Goal: Task Accomplishment & Management: Complete application form

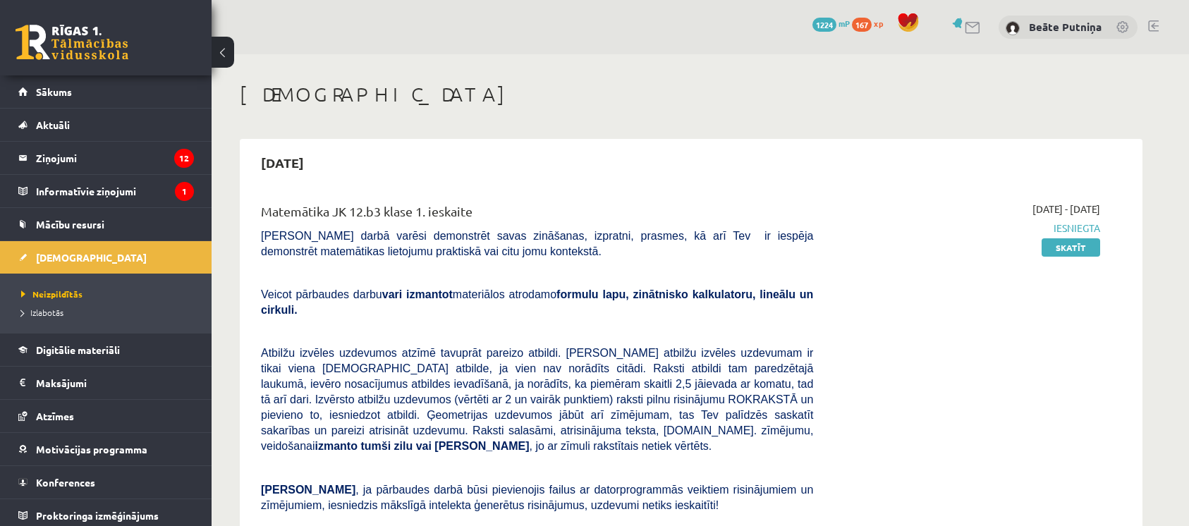
scroll to position [780, 0]
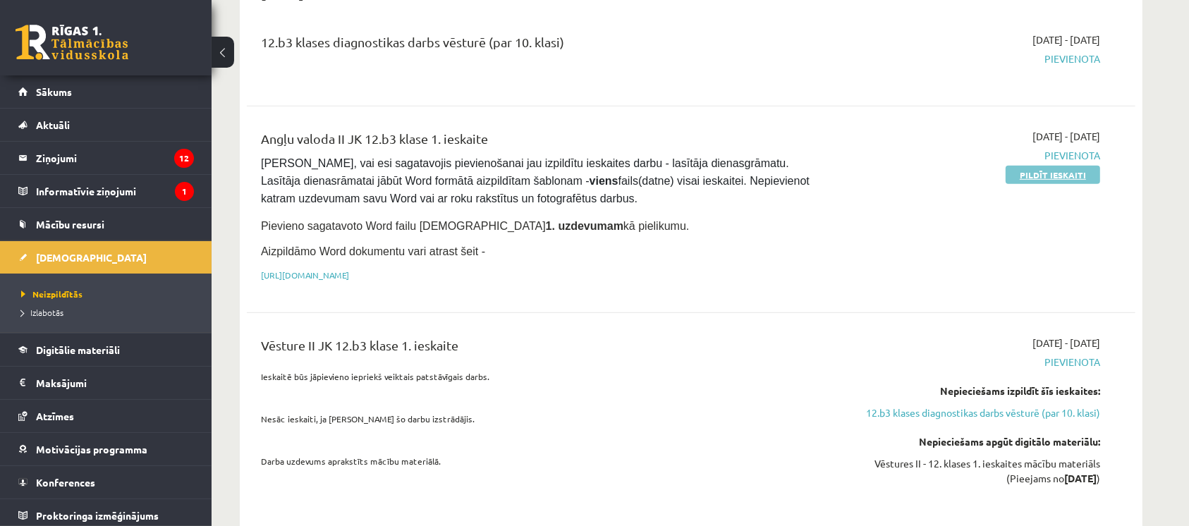
click at [1022, 166] on link "Pildīt ieskaiti" at bounding box center [1052, 175] width 94 height 18
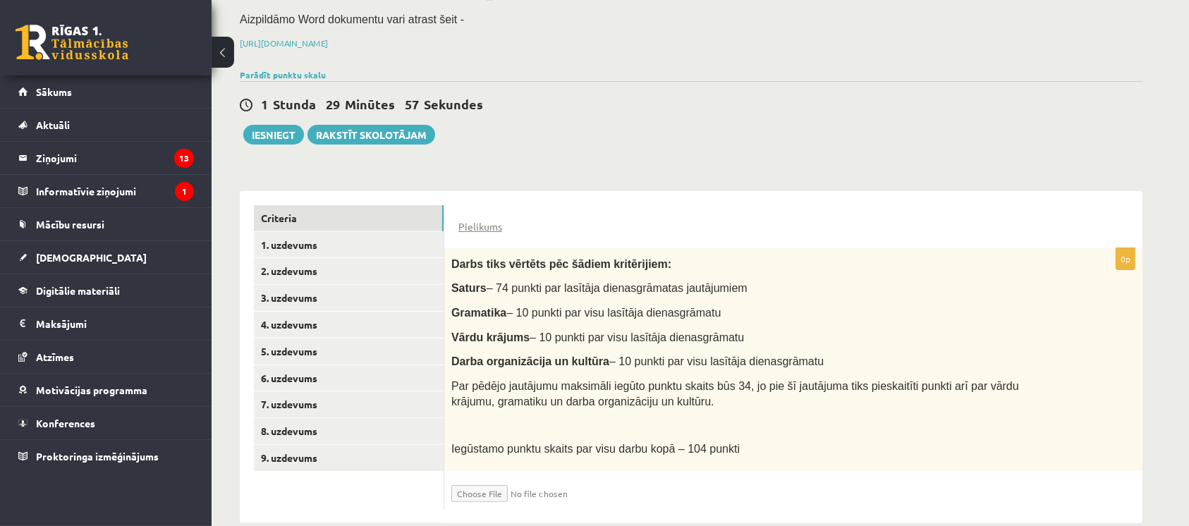
scroll to position [187, 0]
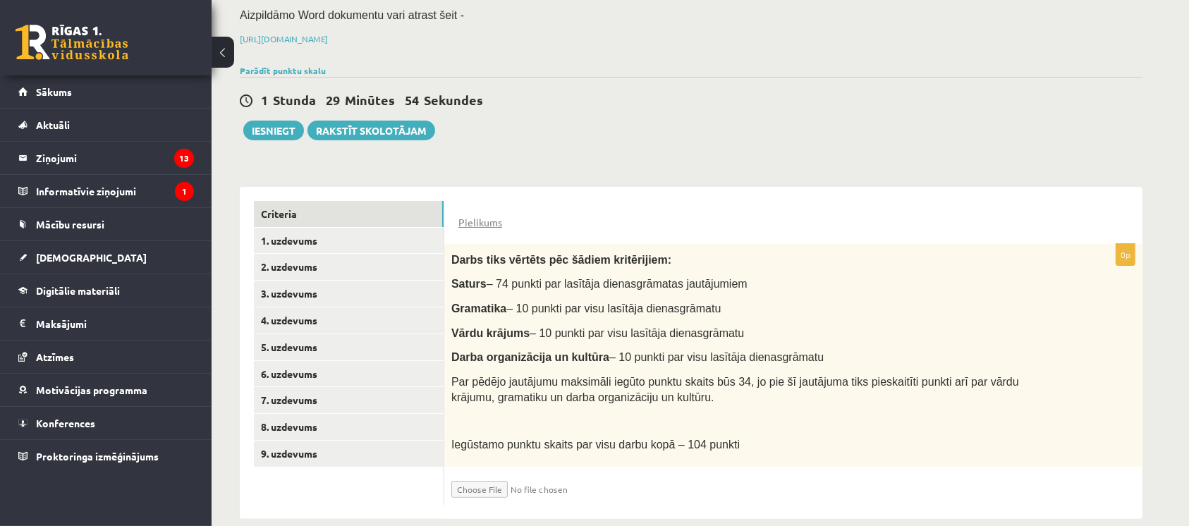
click at [477, 474] on input "file" at bounding box center [535, 486] width 168 height 24
type input "**********"
click at [541, 474] on input "file" at bounding box center [535, 486] width 168 height 24
click at [527, 474] on input "file" at bounding box center [535, 486] width 168 height 24
click at [478, 474] on input "file" at bounding box center [535, 486] width 168 height 24
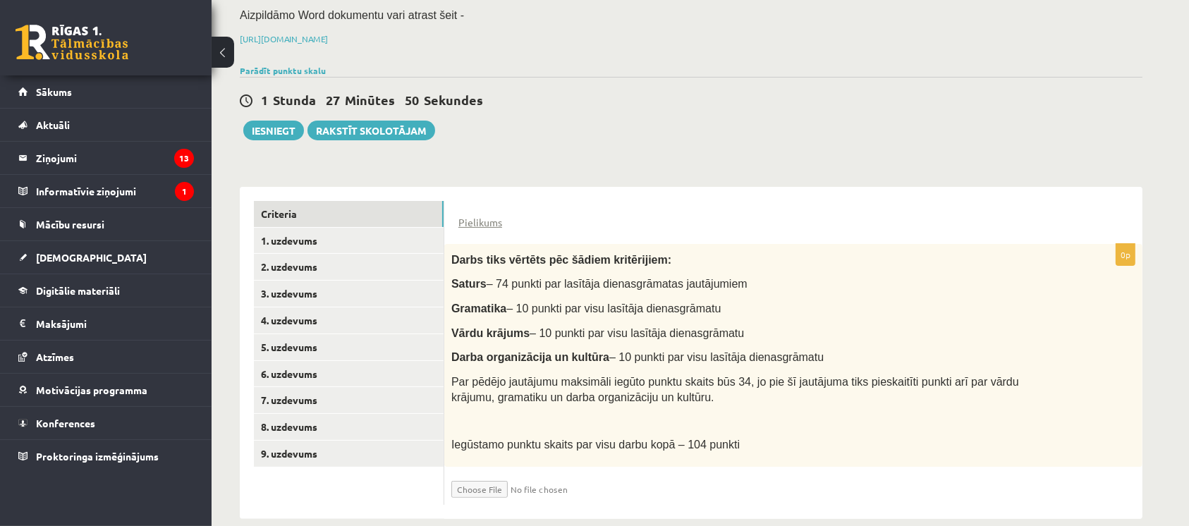
click at [485, 474] on input "file" at bounding box center [535, 486] width 168 height 24
type input "**********"
click at [530, 474] on input "file" at bounding box center [535, 486] width 168 height 24
click at [492, 474] on input "file" at bounding box center [535, 486] width 168 height 24
click at [483, 474] on input "file" at bounding box center [535, 486] width 168 height 24
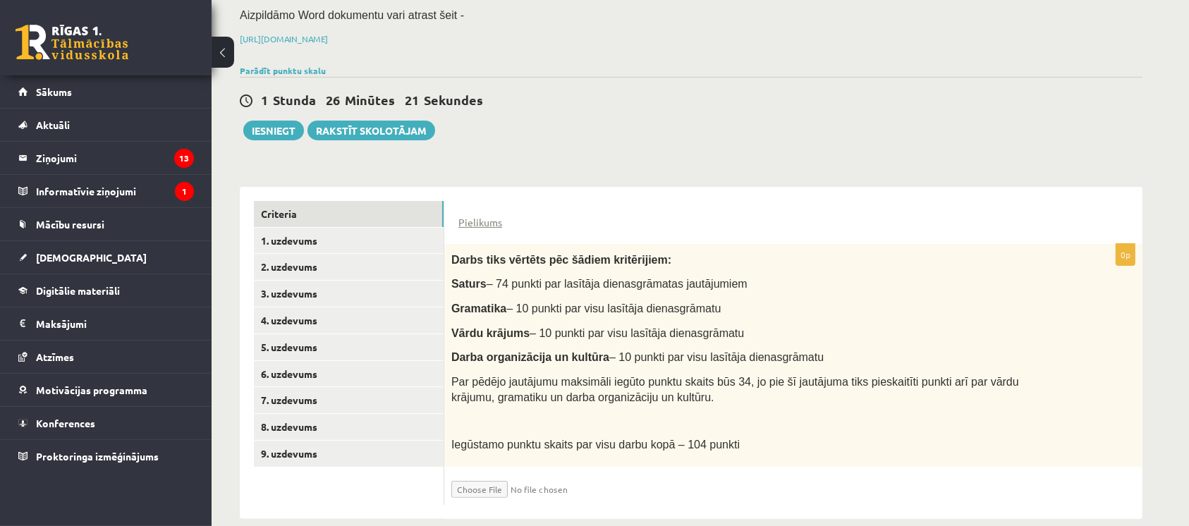
type input "**********"
click at [525, 474] on input "file" at bounding box center [535, 486] width 168 height 24
click at [479, 474] on input "file" at bounding box center [535, 486] width 168 height 24
type input "**********"
click at [547, 474] on input "file" at bounding box center [535, 486] width 168 height 24
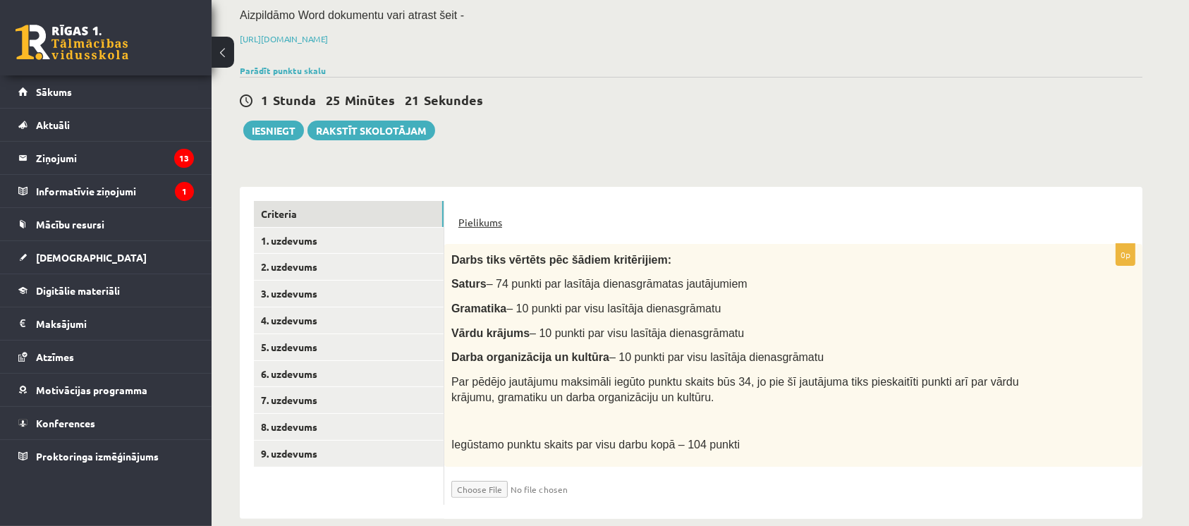
click at [482, 215] on link "Pielikums" at bounding box center [480, 222] width 44 height 15
click at [486, 474] on input "file" at bounding box center [535, 486] width 168 height 24
click at [536, 474] on input "file" at bounding box center [535, 486] width 168 height 24
type input "**********"
click at [341, 228] on link "1. uzdevums" at bounding box center [349, 241] width 190 height 26
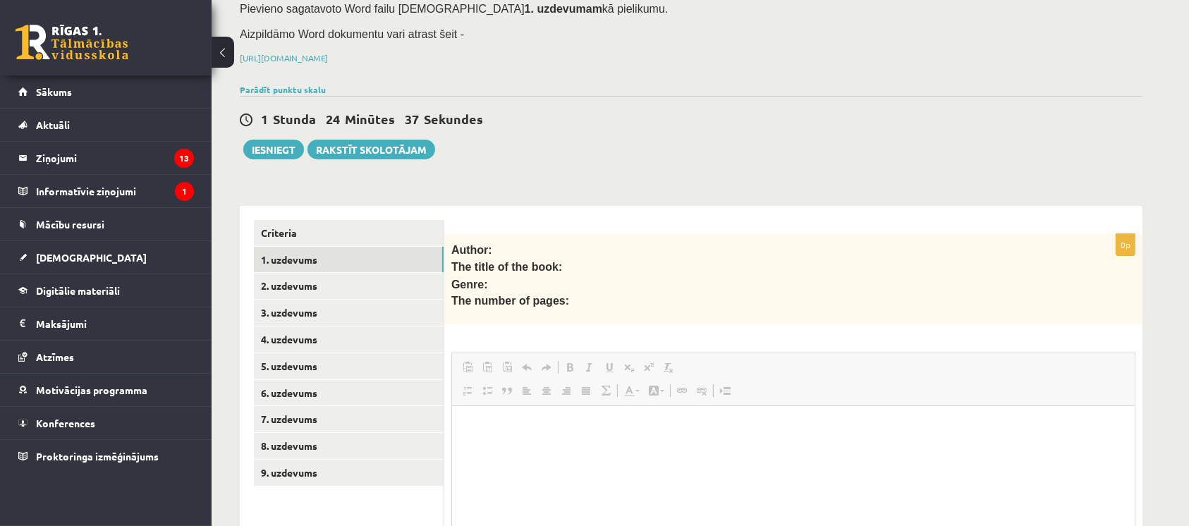
scroll to position [0, 0]
click at [348, 273] on link "2. uzdevums" at bounding box center [349, 286] width 190 height 26
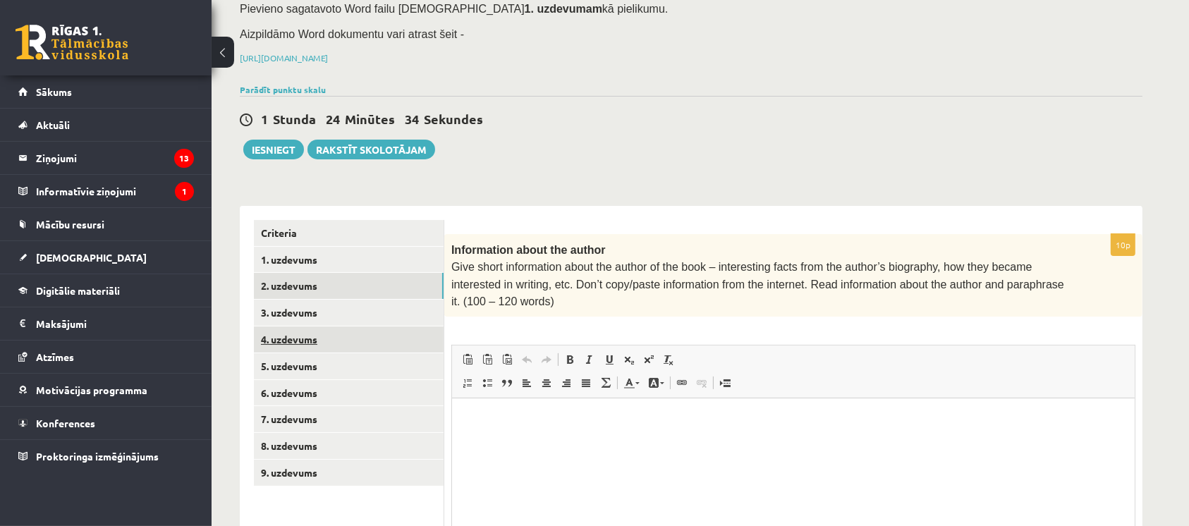
click at [341, 326] on link "4. uzdevums" at bounding box center [349, 339] width 190 height 26
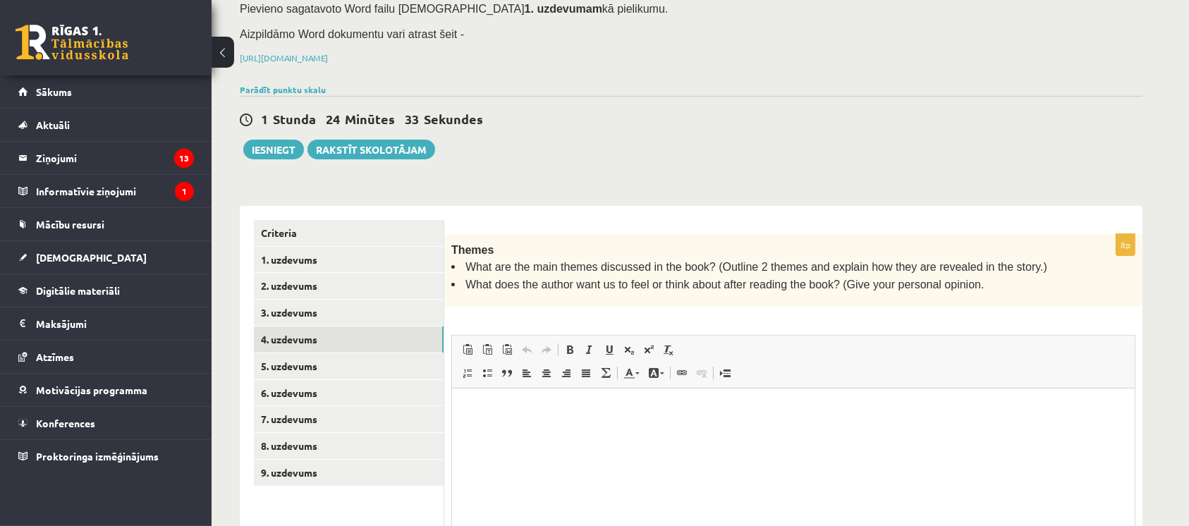
click at [309, 471] on ul "Criteria 1. uzdevums 2. uzdevums 3. uzdevums 4. uzdevums 5. uzdevums 6. uzdevum…" at bounding box center [349, 424] width 190 height 408
click at [321, 460] on link "9. uzdevums" at bounding box center [349, 473] width 190 height 26
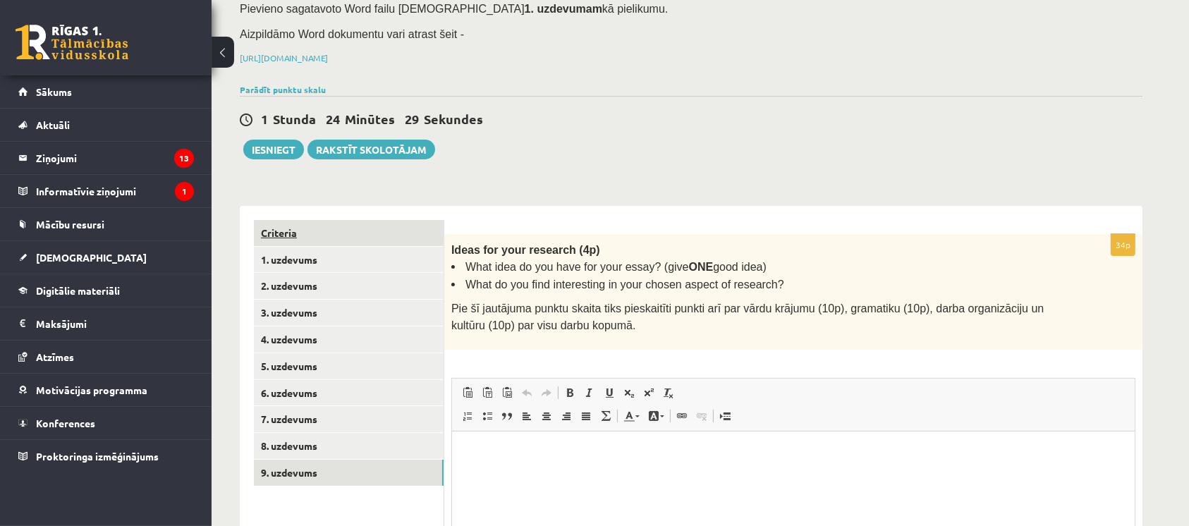
click at [391, 220] on link "Criteria" at bounding box center [349, 233] width 190 height 26
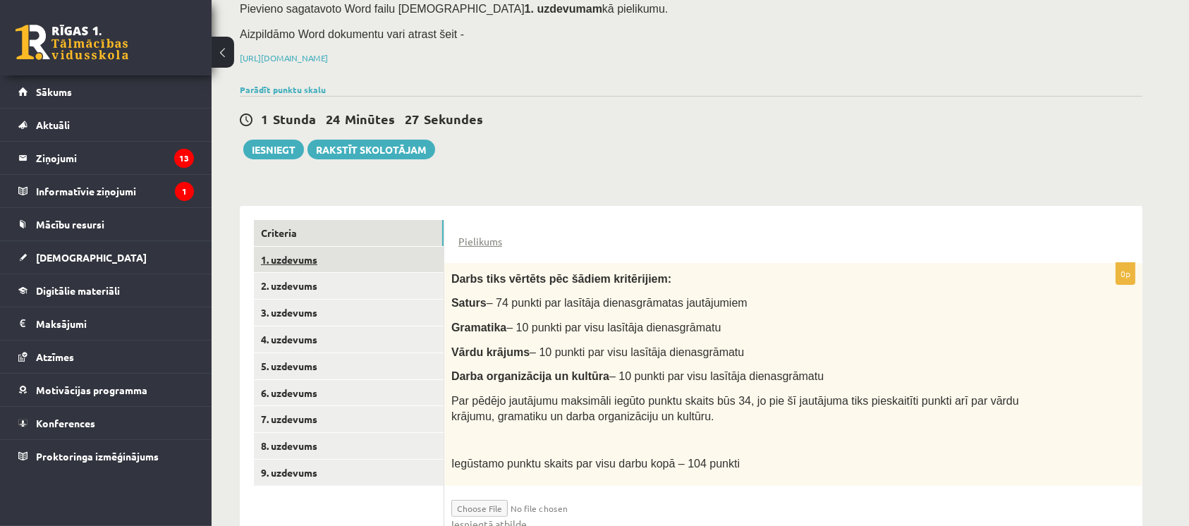
click at [384, 247] on link "1. uzdevums" at bounding box center [349, 260] width 190 height 26
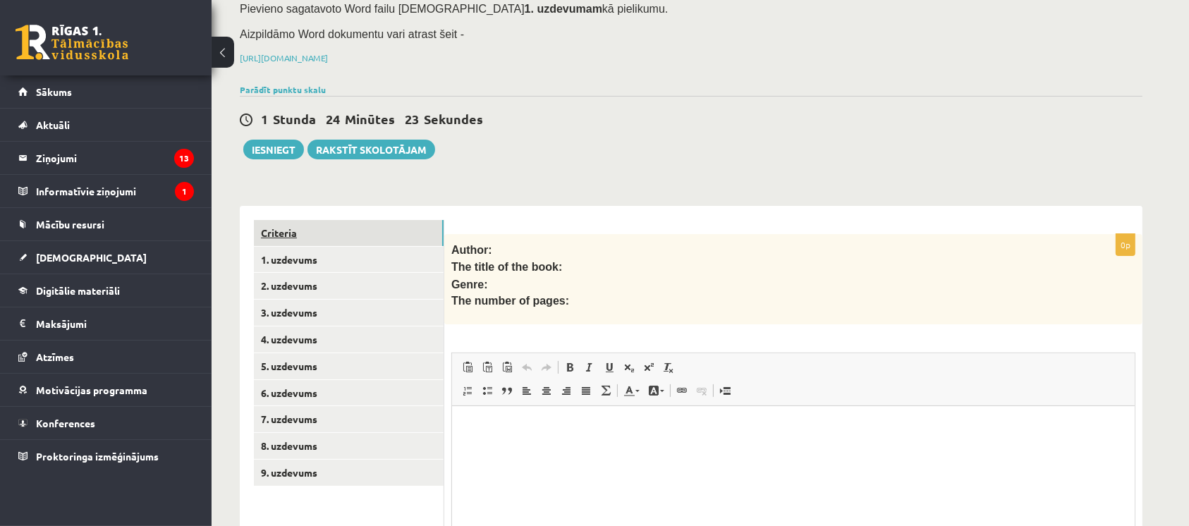
click at [379, 220] on link "Criteria" at bounding box center [349, 233] width 190 height 26
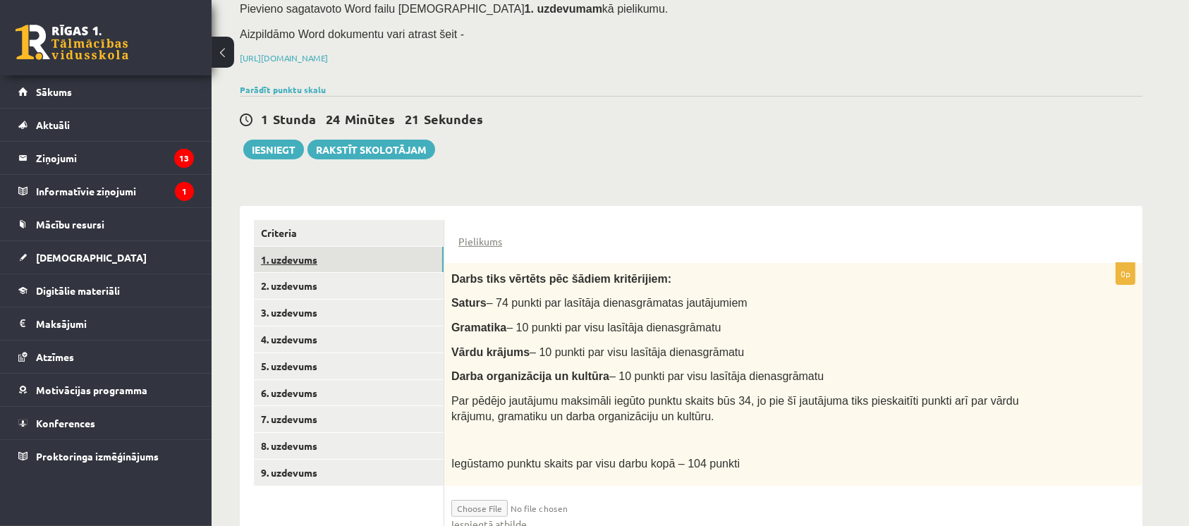
click at [405, 251] on link "1. uzdevums" at bounding box center [349, 260] width 190 height 26
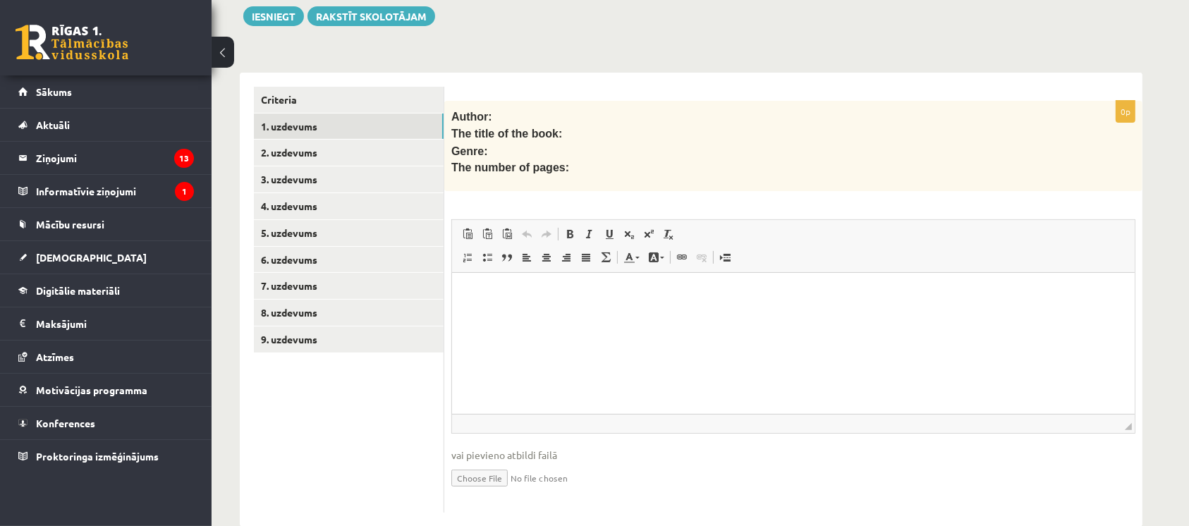
scroll to position [302, 0]
click at [483, 462] on input "file" at bounding box center [793, 476] width 684 height 29
type input "**********"
click at [500, 491] on link "Iesniegtā atbilde" at bounding box center [488, 498] width 75 height 15
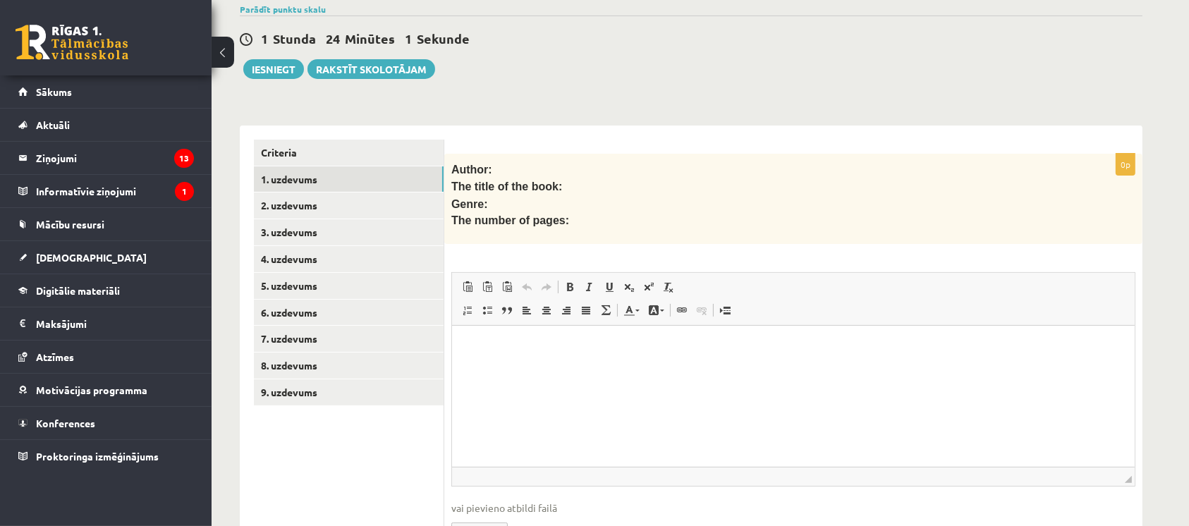
scroll to position [247, 0]
click at [400, 126] on div "Criteria 1. uzdevums 2. uzdevums 3. uzdevums 4. uzdevums 5. uzdevums 6. uzdevum…" at bounding box center [342, 361] width 204 height 470
click at [401, 140] on link "Criteria" at bounding box center [349, 153] width 190 height 26
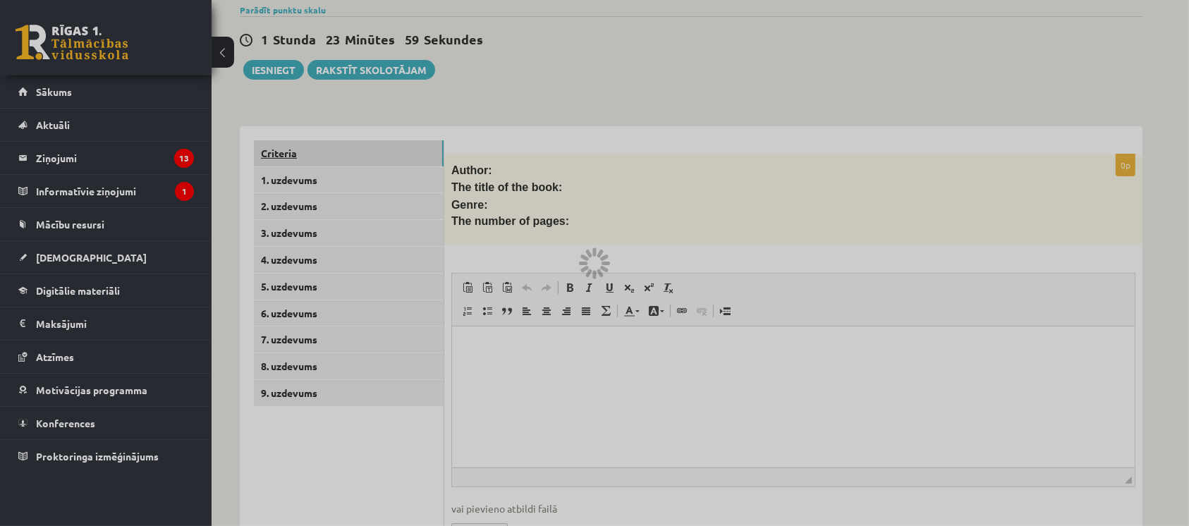
scroll to position [203, 0]
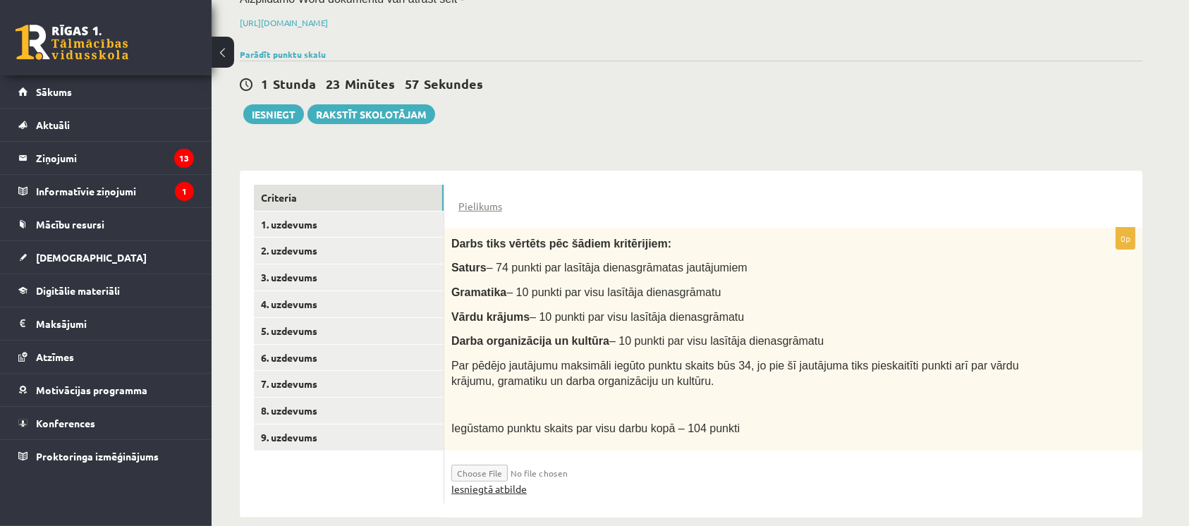
click at [470, 482] on link "Iesniegtā atbilde" at bounding box center [488, 489] width 75 height 15
click at [275, 104] on button "Iesniegt" at bounding box center [273, 114] width 61 height 20
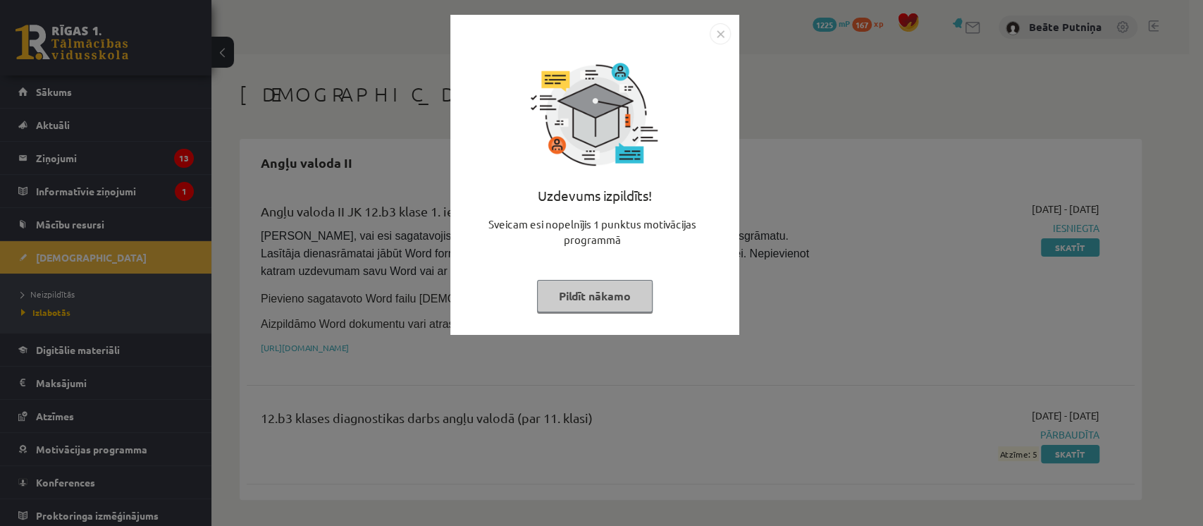
click at [608, 304] on button "Pildīt nākamo" at bounding box center [595, 296] width 116 height 32
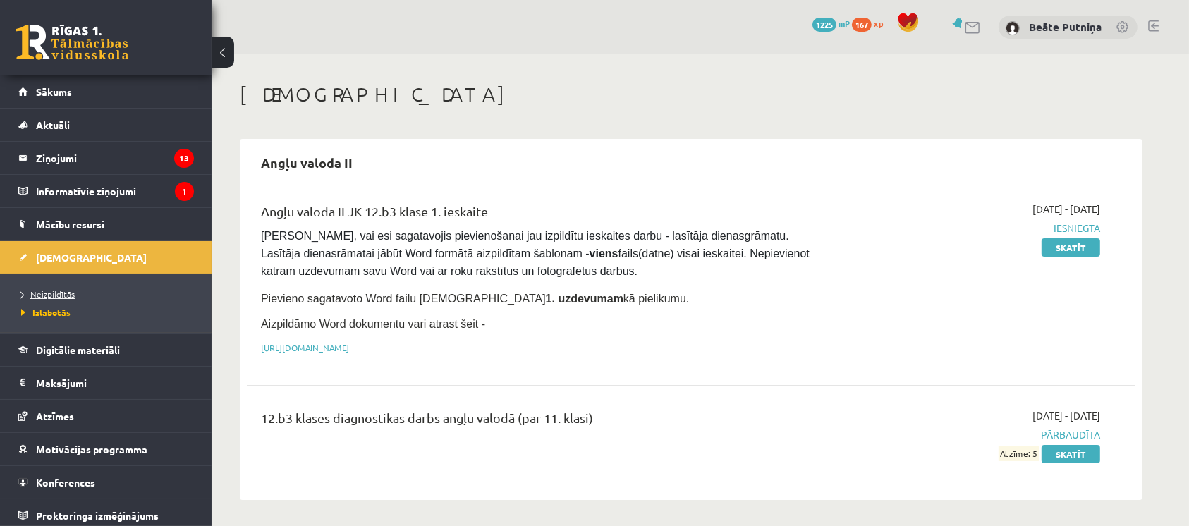
click at [54, 294] on span "Neizpildītās" at bounding box center [48, 293] width 54 height 11
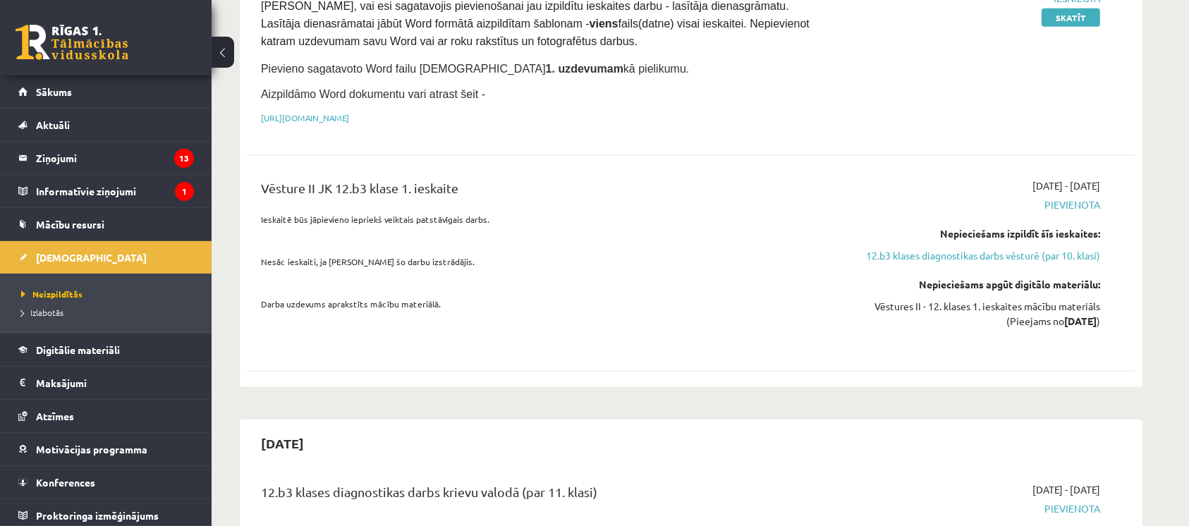
scroll to position [958, 0]
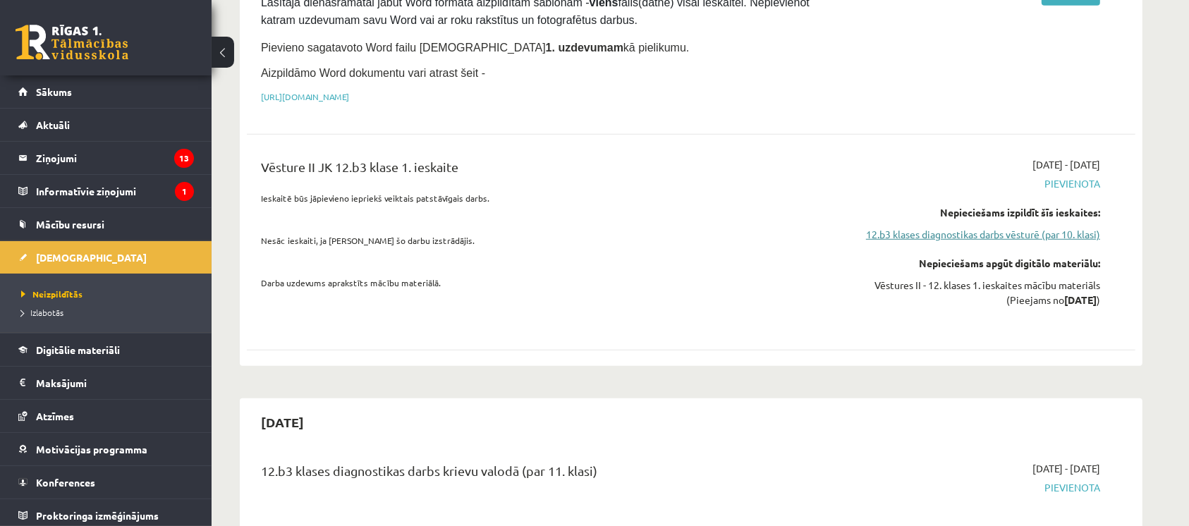
click at [1000, 227] on link "12.b3 klases diagnostikas darbs vēsturē (par 10. klasi)" at bounding box center [967, 234] width 266 height 15
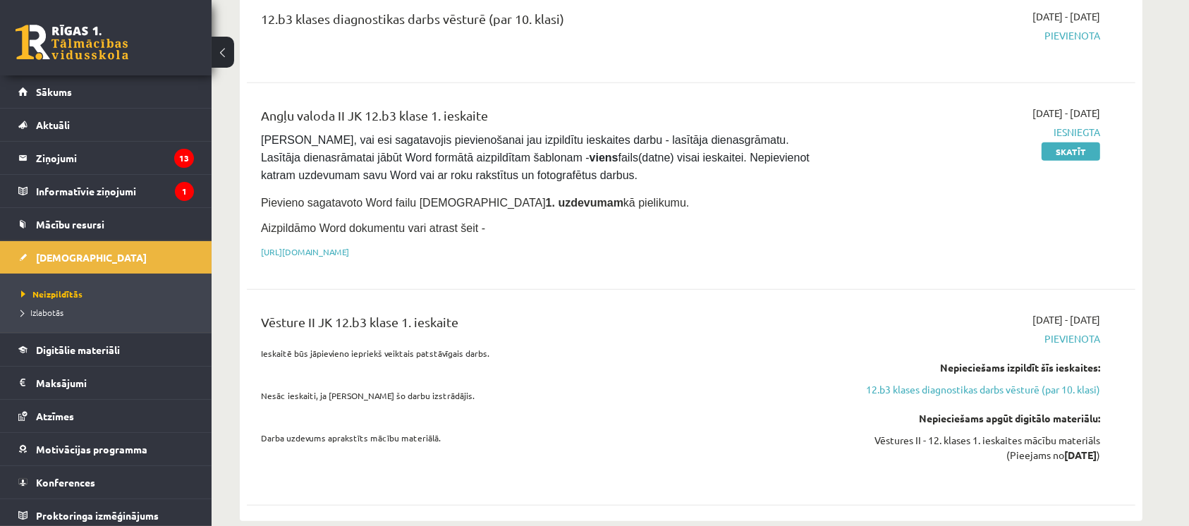
scroll to position [823, 0]
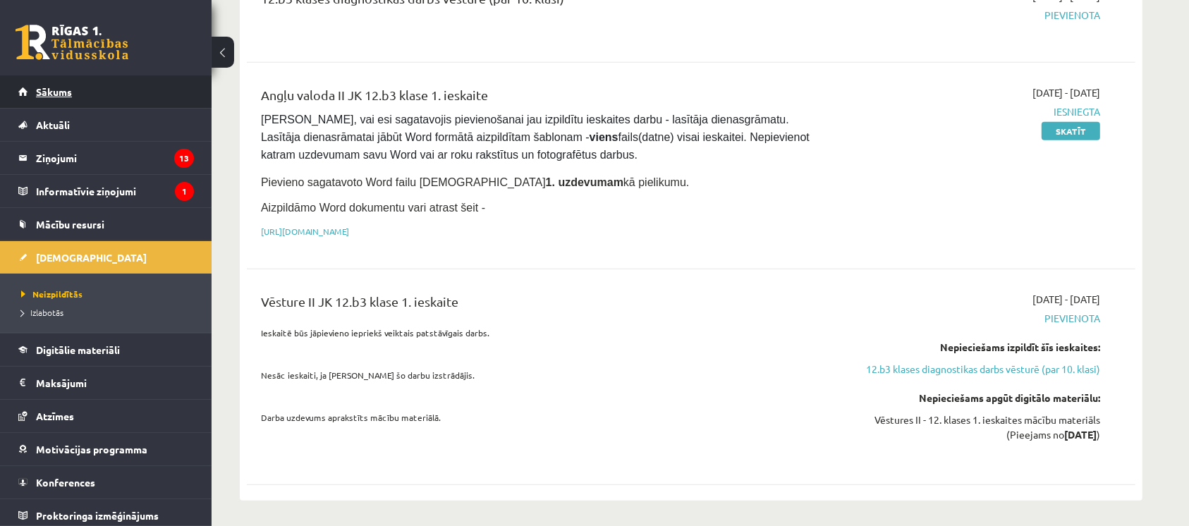
click at [175, 92] on link "Sākums" at bounding box center [106, 91] width 176 height 32
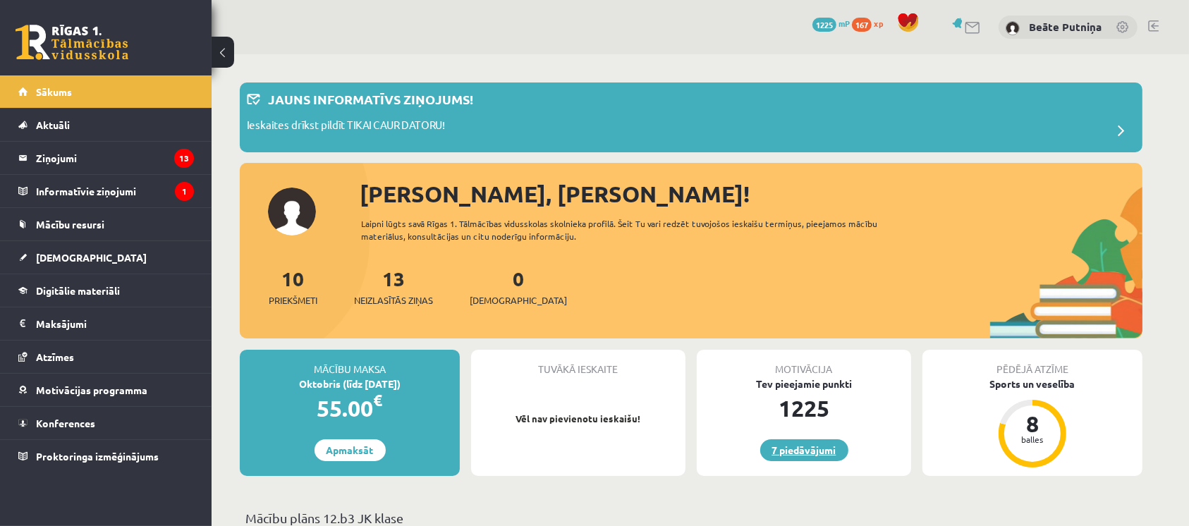
click at [812, 443] on link "7 piedāvājumi" at bounding box center [804, 450] width 88 height 22
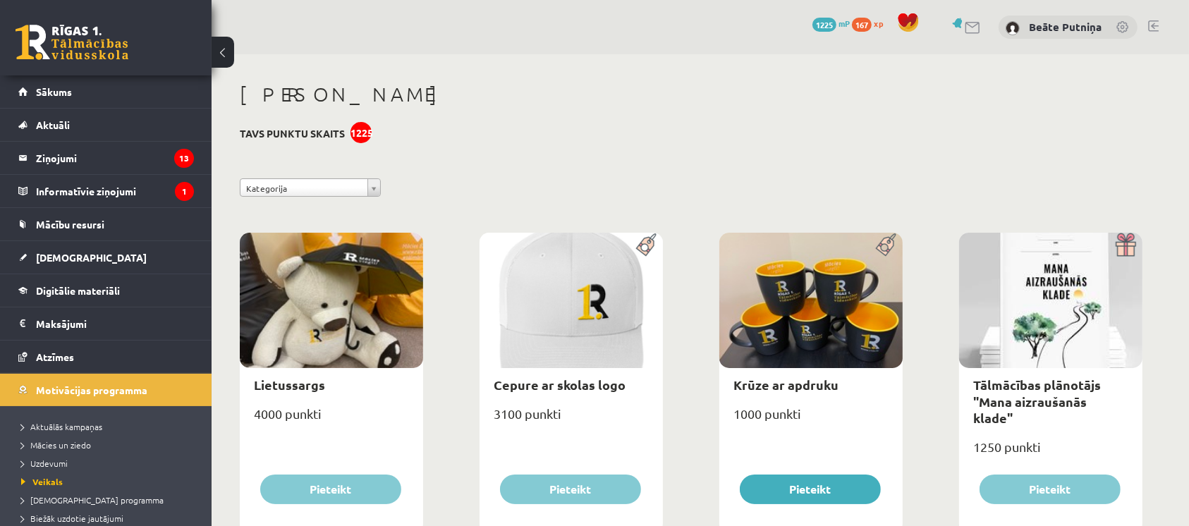
click at [364, 131] on div "1225" at bounding box center [360, 132] width 21 height 21
click at [133, 181] on legend "Informatīvie ziņojumi 1" at bounding box center [115, 191] width 158 height 32
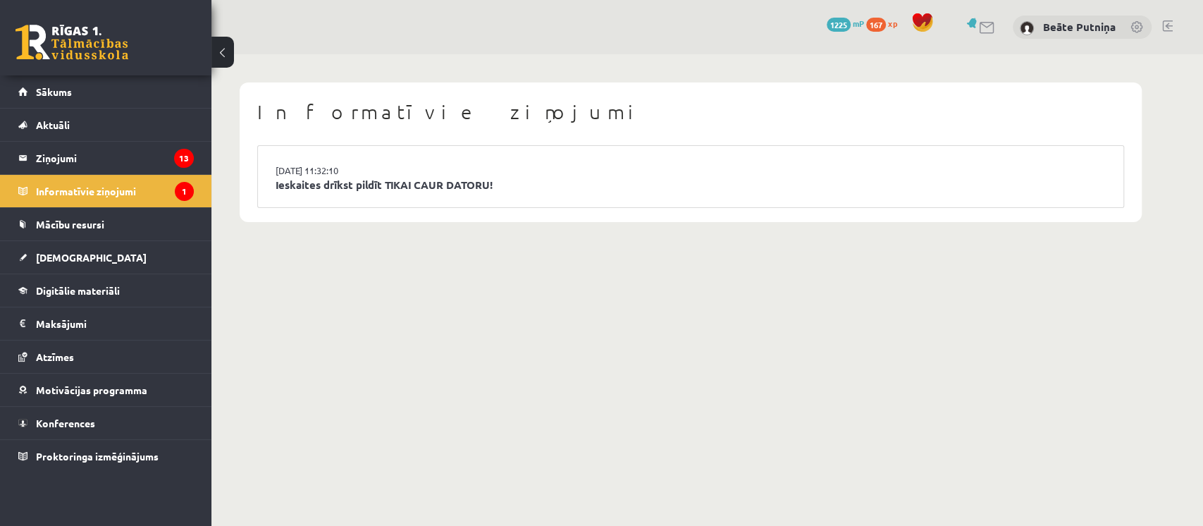
click at [415, 168] on li "15.09.2025 11:32:10 Ieskaites drīkst pildīt TIKAI CAUR DATORU!" at bounding box center [691, 176] width 866 height 61
click at [410, 188] on link "Ieskaites drīkst pildīt TIKAI CAUR DATORU!" at bounding box center [691, 185] width 830 height 16
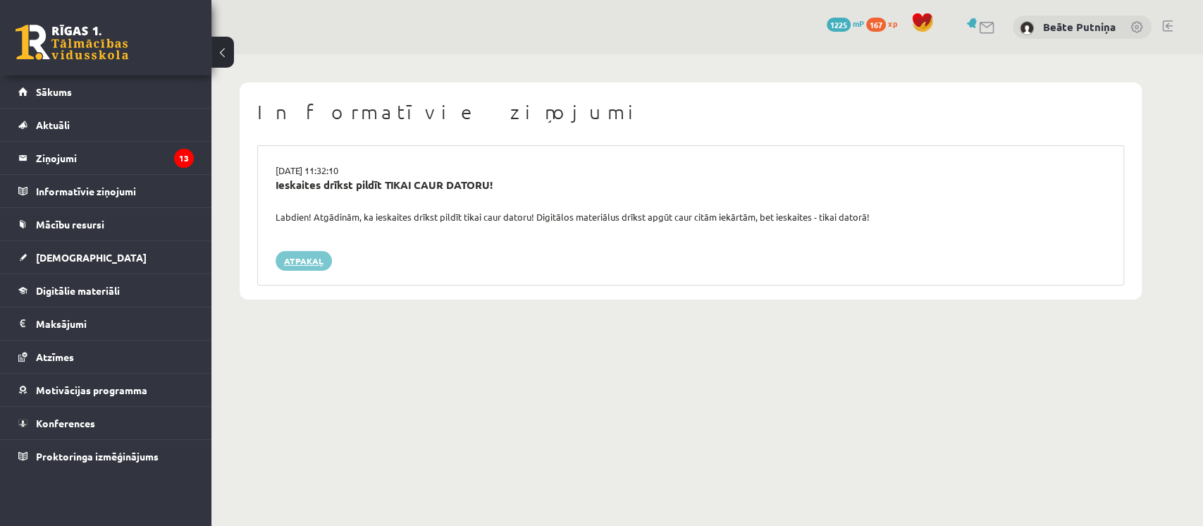
click at [321, 262] on link "Atpakaļ" at bounding box center [304, 261] width 56 height 20
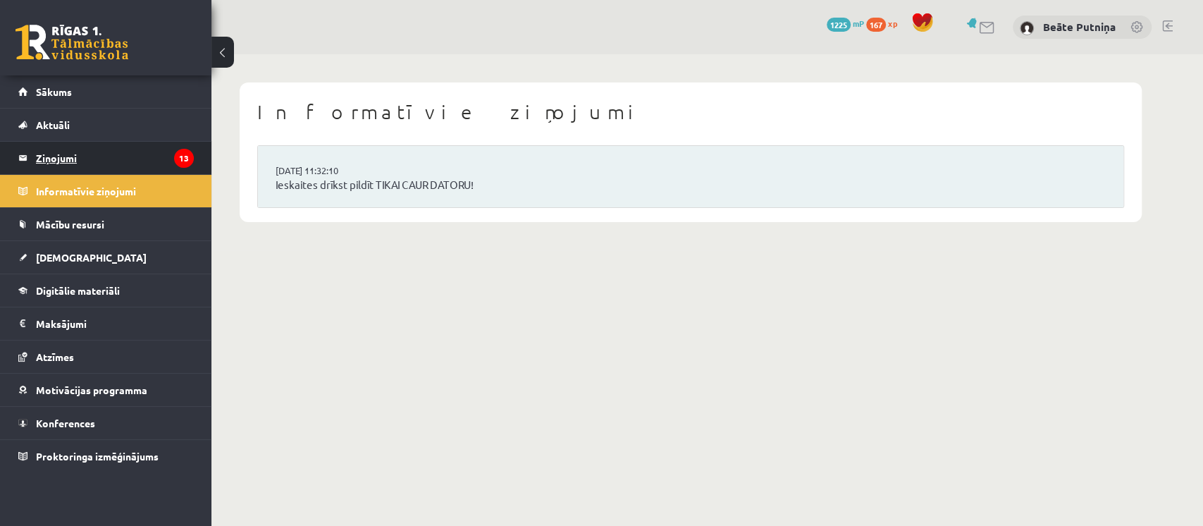
click at [187, 152] on icon "13" at bounding box center [184, 158] width 20 height 19
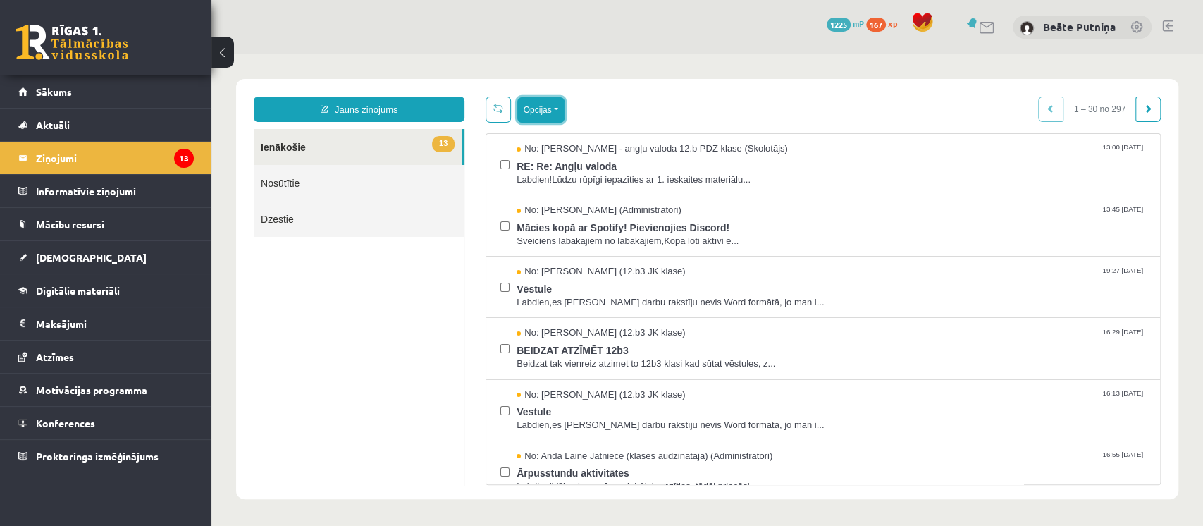
click at [536, 110] on button "Opcijas" at bounding box center [540, 109] width 47 height 25
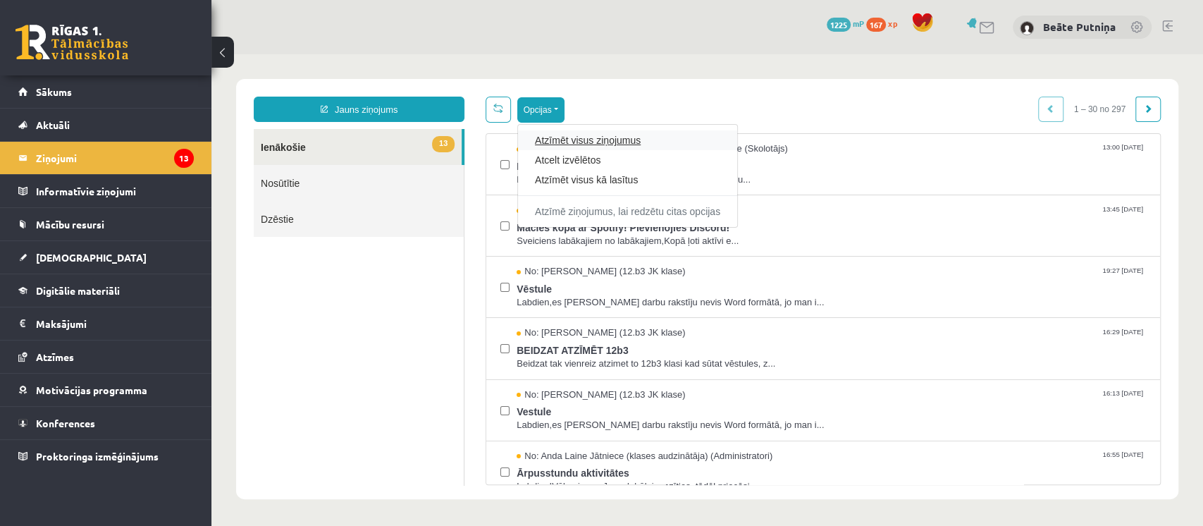
click at [550, 140] on link "Atzīmēt visus ziņojumus" at bounding box center [627, 140] width 185 height 14
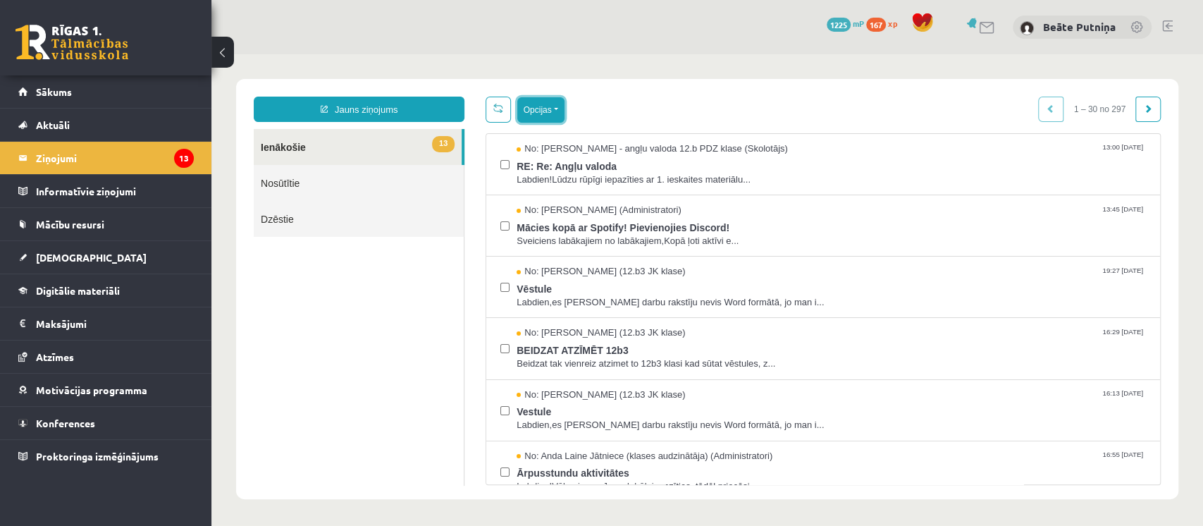
click at [547, 120] on button "Opcijas" at bounding box center [540, 109] width 47 height 25
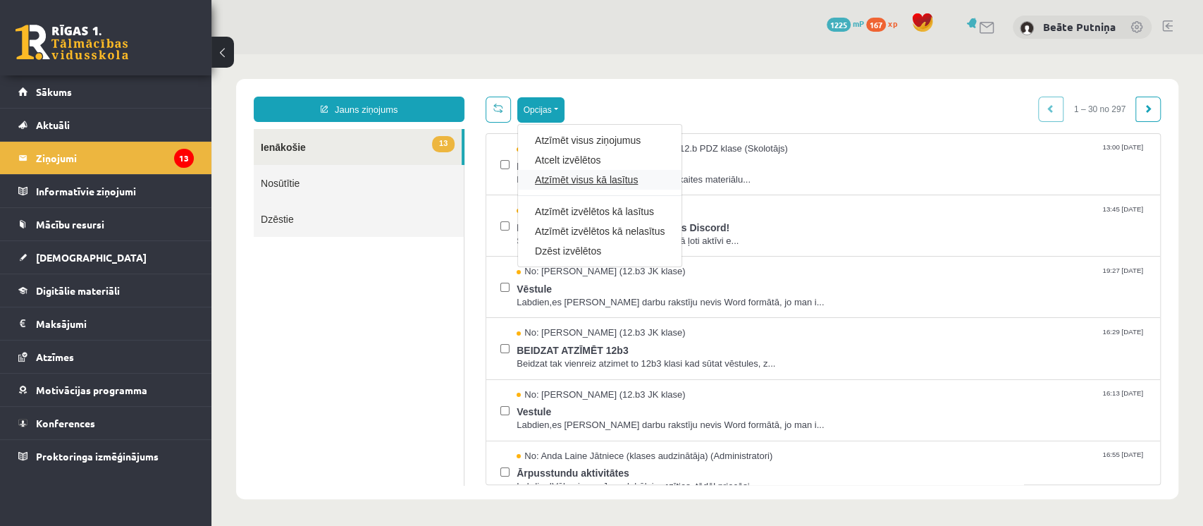
click at [601, 183] on link "Atzīmēt visus kā lasītus" at bounding box center [600, 180] width 130 height 14
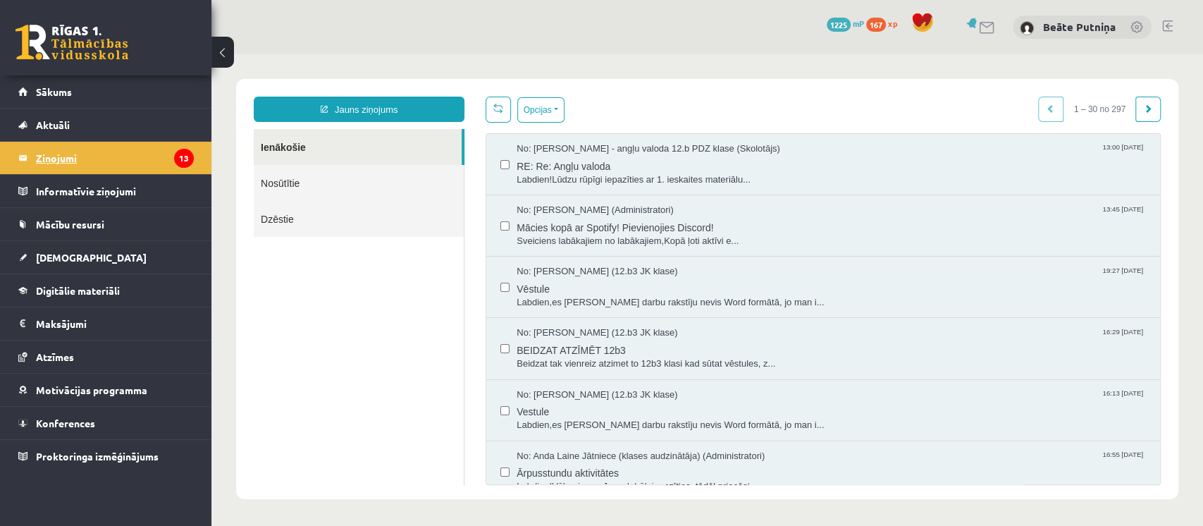
click at [158, 164] on legend "Ziņojumi 13" at bounding box center [115, 158] width 158 height 32
click at [118, 130] on link "Aktuāli" at bounding box center [106, 125] width 176 height 32
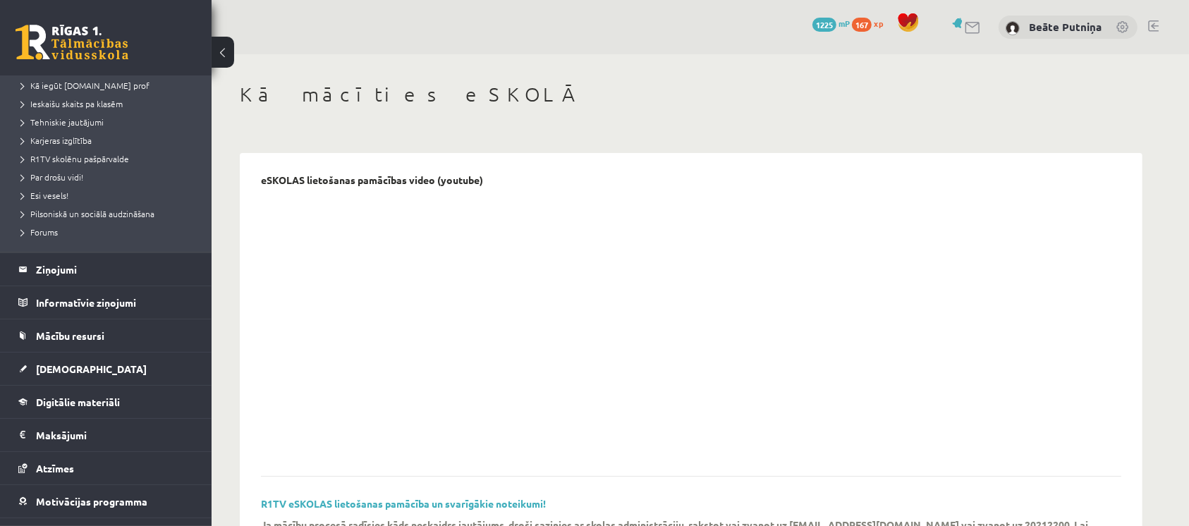
scroll to position [238, 0]
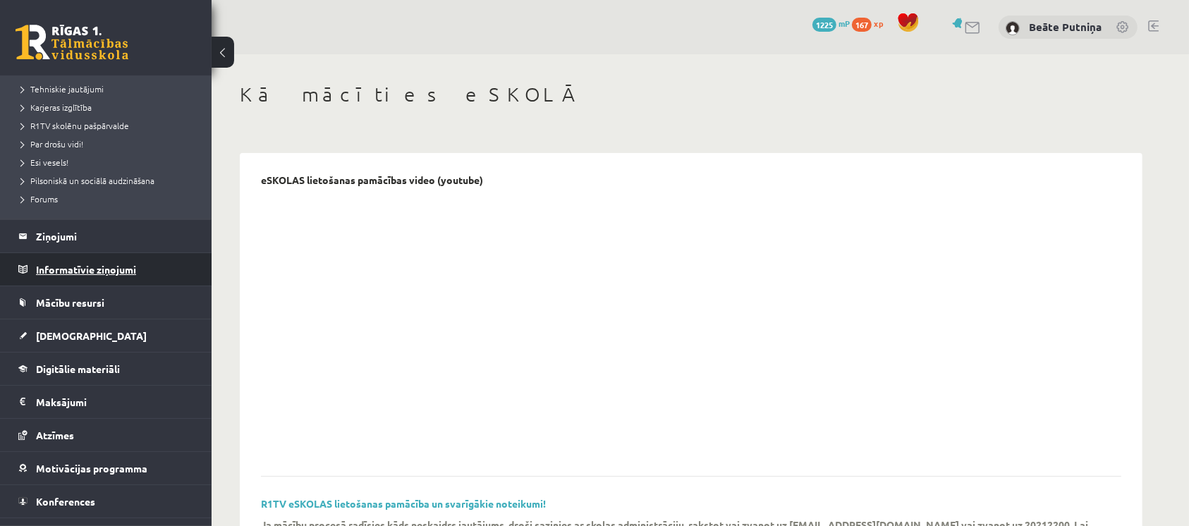
click at [142, 274] on legend "Informatīvie ziņojumi 0" at bounding box center [115, 269] width 158 height 32
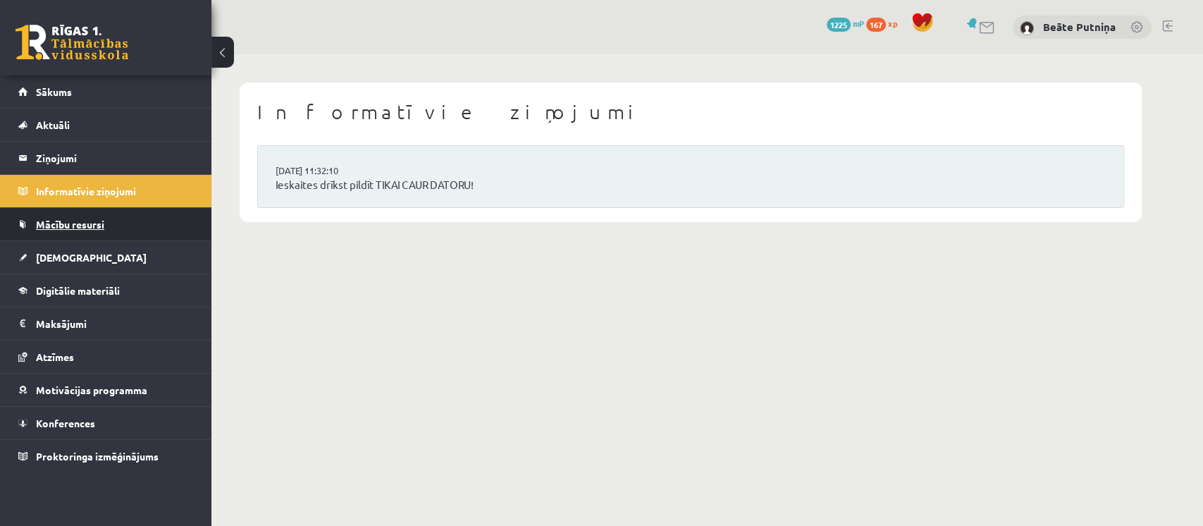
click at [94, 224] on span "Mācību resursi" at bounding box center [70, 224] width 68 height 13
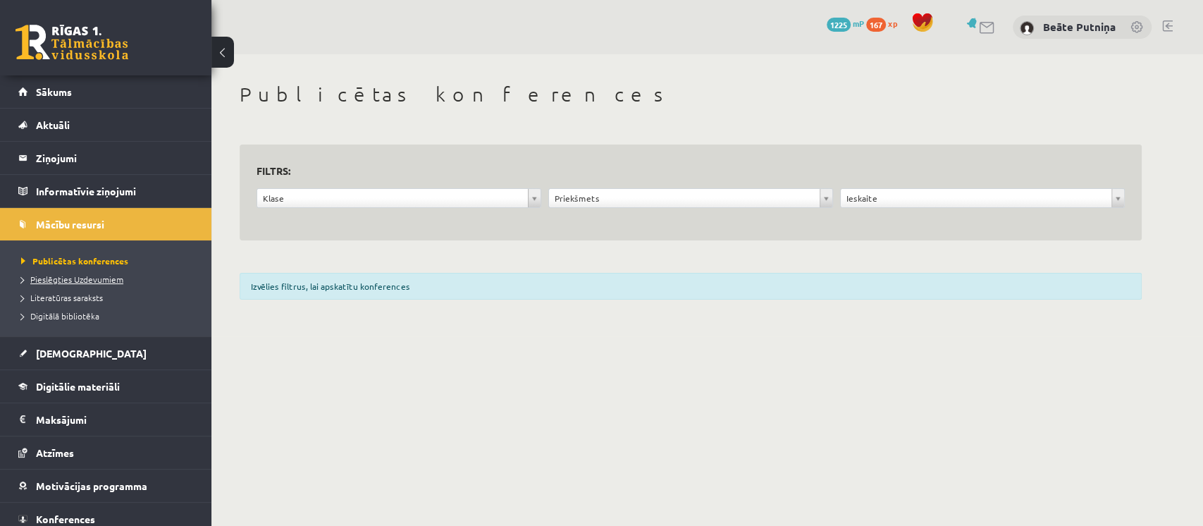
click at [95, 279] on span "Pieslēgties Uzdevumiem" at bounding box center [72, 279] width 102 height 11
click at [80, 295] on span "Literatūras saraksts" at bounding box center [62, 297] width 82 height 11
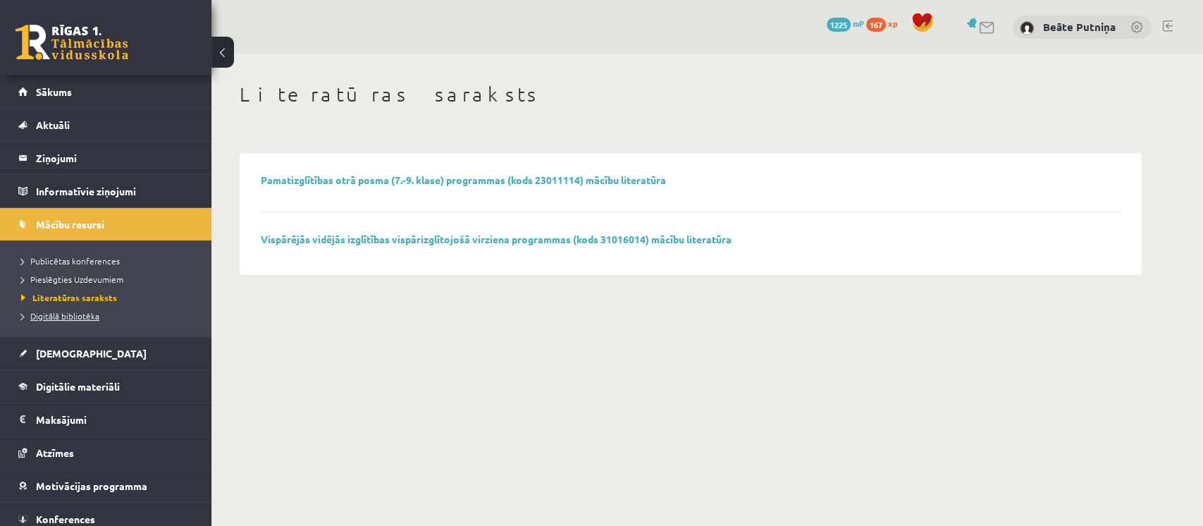
click at [82, 313] on span "Digitālā bibliotēka" at bounding box center [60, 315] width 78 height 11
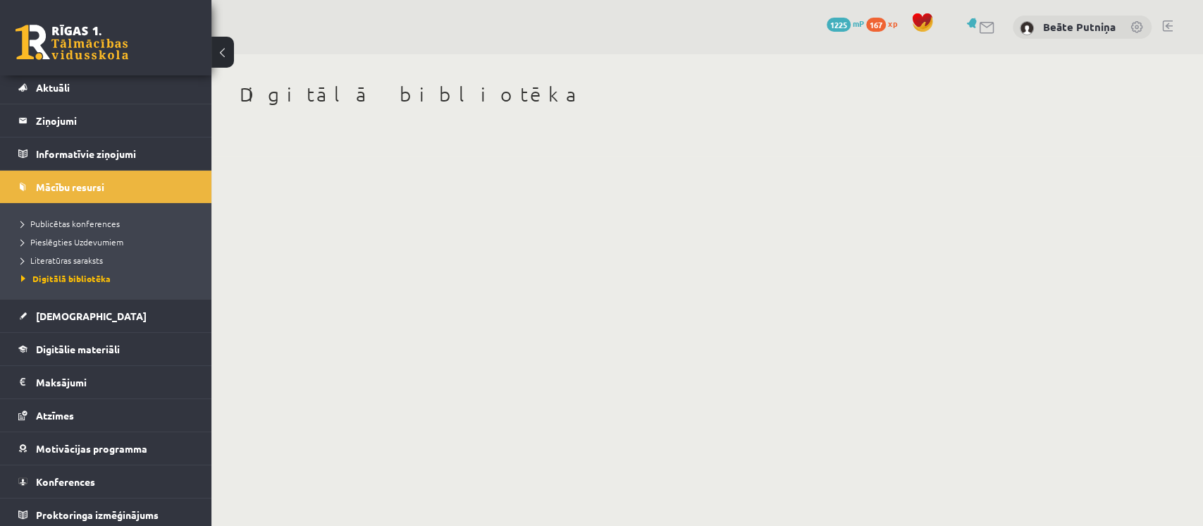
scroll to position [41, 0]
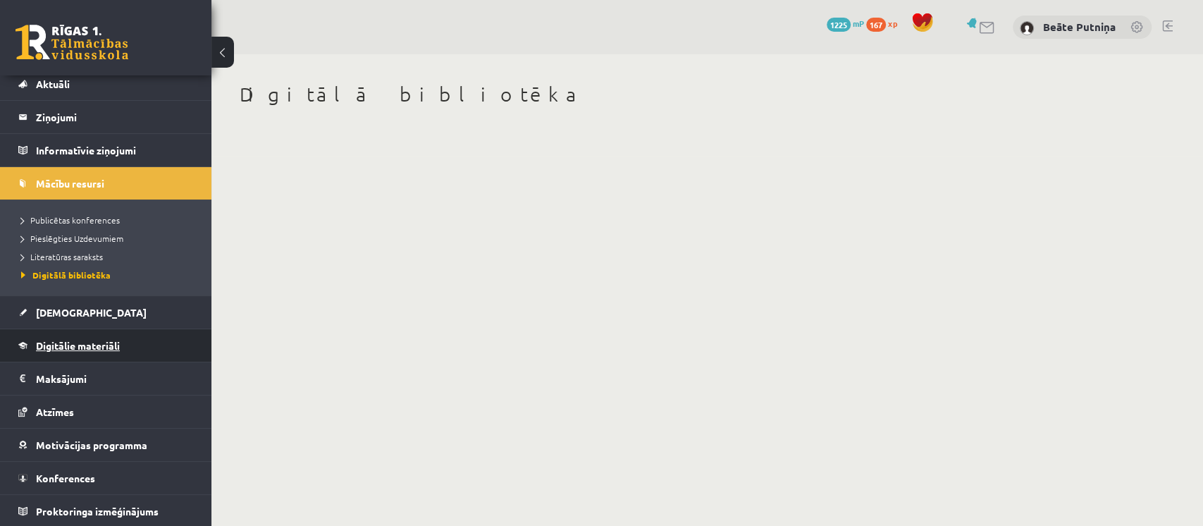
click at [111, 352] on link "Digitālie materiāli" at bounding box center [106, 345] width 176 height 32
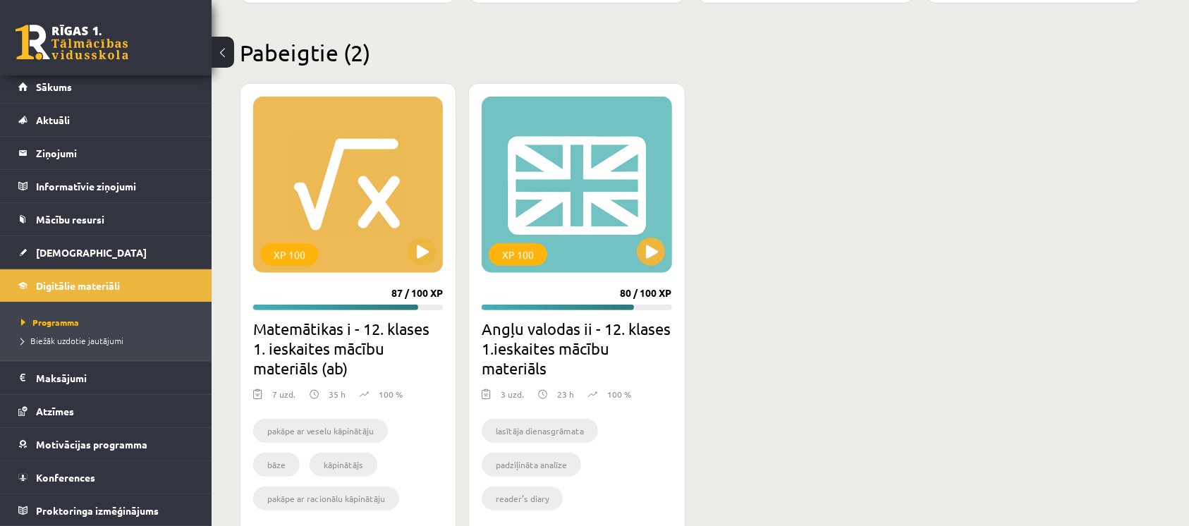
scroll to position [1320, 0]
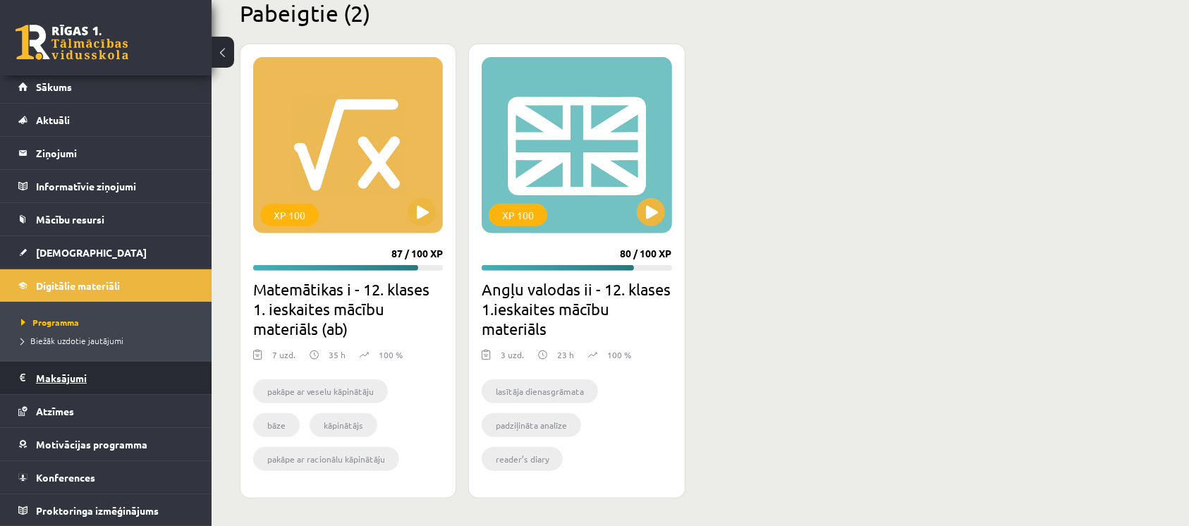
click at [146, 388] on legend "Maksājumi 0" at bounding box center [115, 378] width 158 height 32
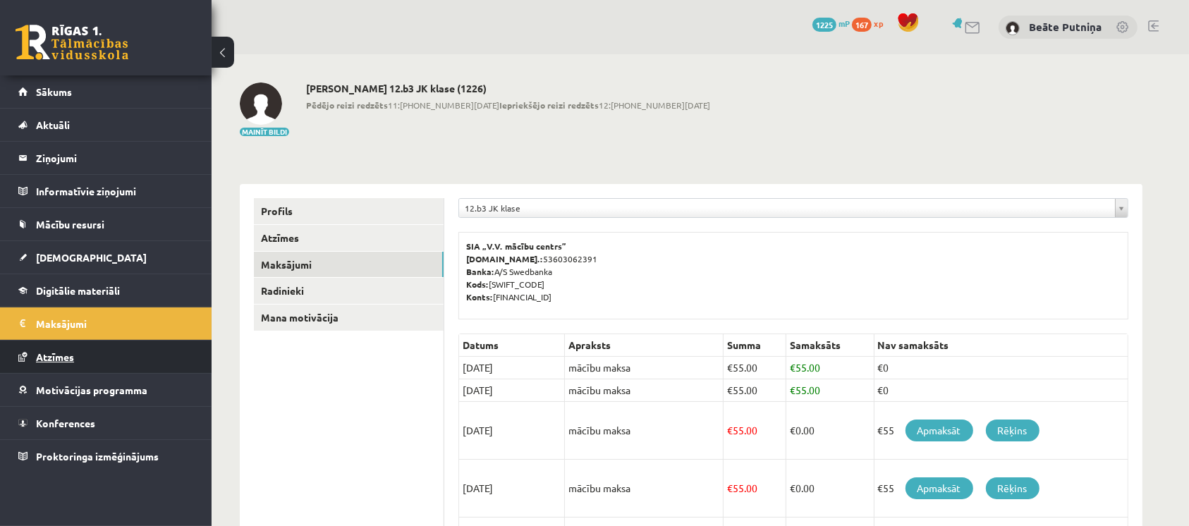
click at [124, 360] on link "Atzīmes" at bounding box center [106, 357] width 176 height 32
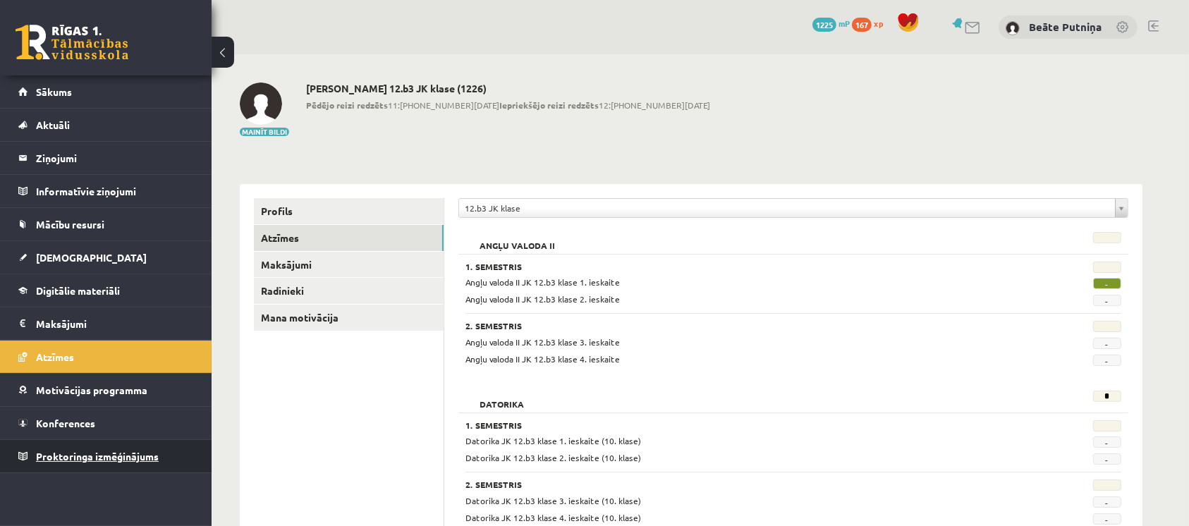
click at [141, 460] on link "Proktoringa izmēģinājums" at bounding box center [106, 456] width 176 height 32
